Goal: Download file/media

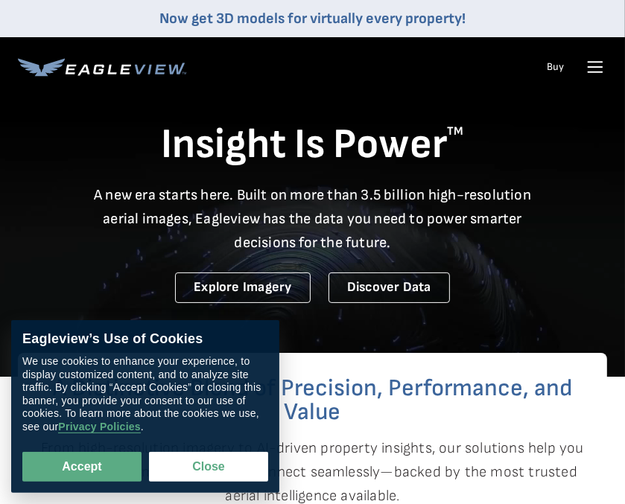
click at [593, 67] on icon at bounding box center [596, 67] width 14 height 0
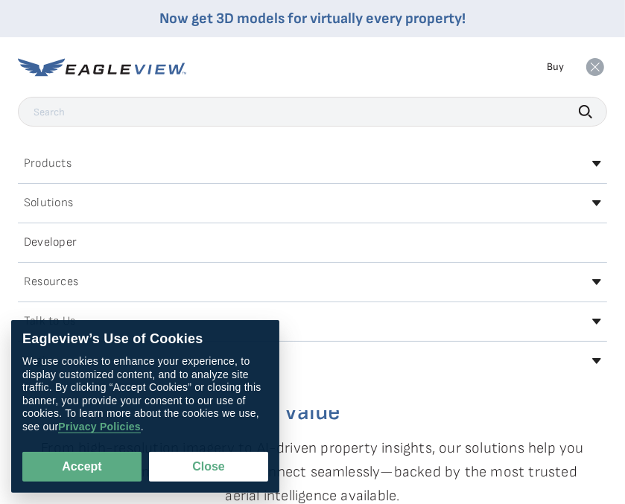
click at [592, 356] on div "Login" at bounding box center [312, 361] width 589 height 24
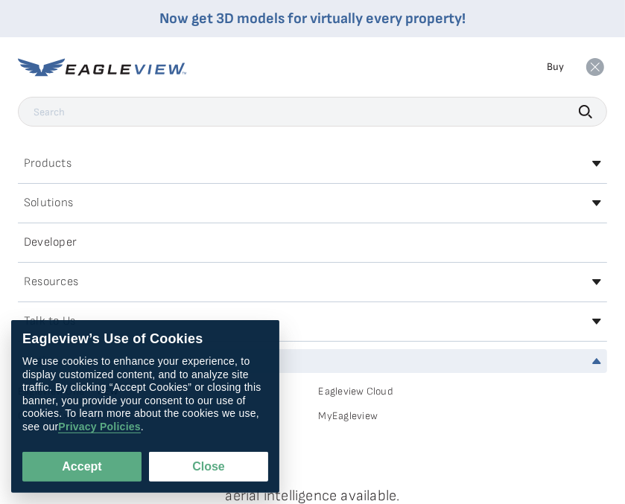
click at [340, 421] on link "MyEagleview" at bounding box center [463, 416] width 289 height 13
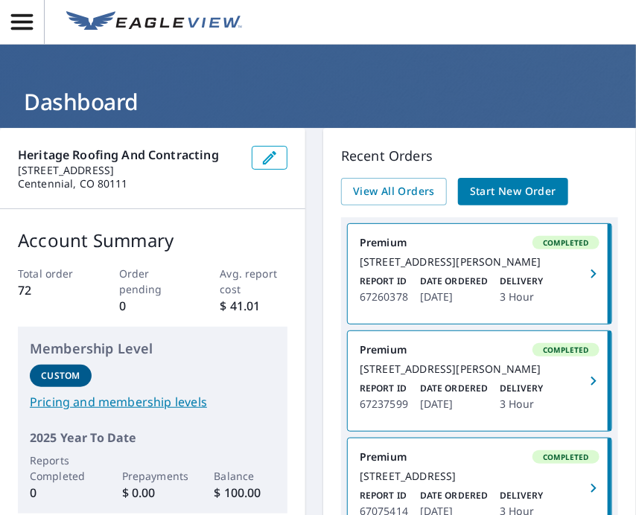
click at [585, 282] on icon "button" at bounding box center [594, 274] width 18 height 18
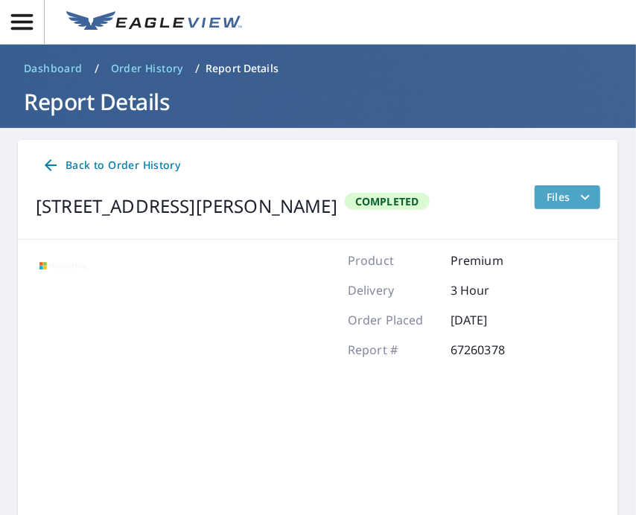
click at [547, 193] on span "Files" at bounding box center [571, 197] width 48 height 18
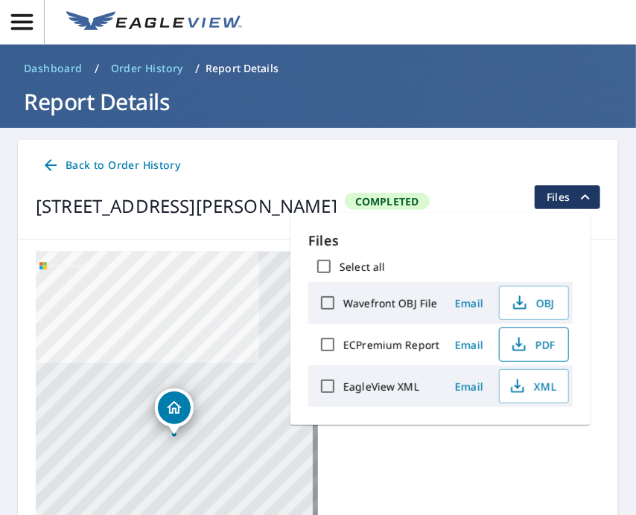
click at [527, 348] on span "PDF" at bounding box center [533, 345] width 48 height 18
